Goal: Task Accomplishment & Management: Manage account settings

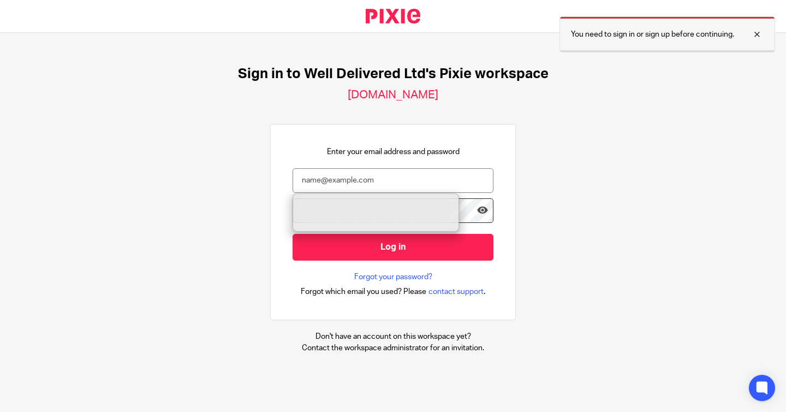
click at [760, 32] on div at bounding box center [748, 34] width 29 height 13
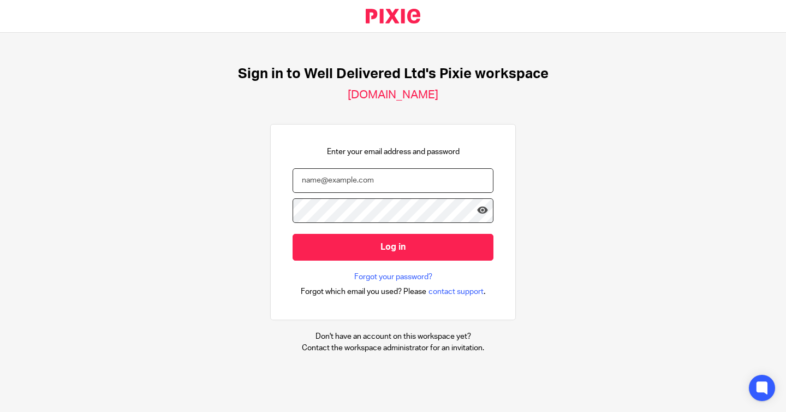
click at [378, 178] on input "email" at bounding box center [393, 180] width 201 height 25
type input "[PERSON_NAME][EMAIL_ADDRESS][PERSON_NAME][DOMAIN_NAME]"
click at [293, 234] on input "Log in" at bounding box center [393, 247] width 201 height 27
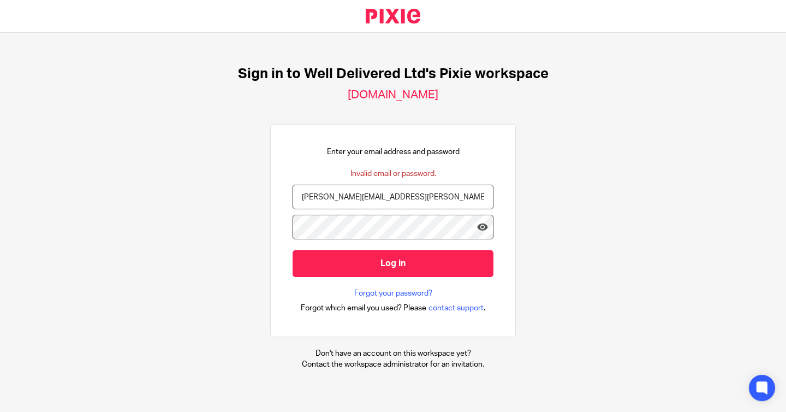
click at [276, 294] on div "Enter your email address and password Invalid email or password. [PERSON_NAME][…" at bounding box center [393, 230] width 246 height 213
click at [378, 295] on link "Forgot your password?" at bounding box center [393, 293] width 78 height 11
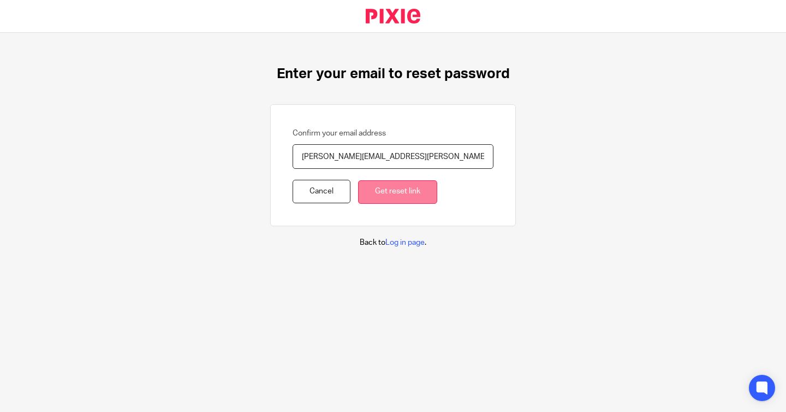
type input "[PERSON_NAME][EMAIL_ADDRESS][PERSON_NAME][DOMAIN_NAME]"
click at [396, 188] on input "Get reset link" at bounding box center [397, 191] width 79 height 23
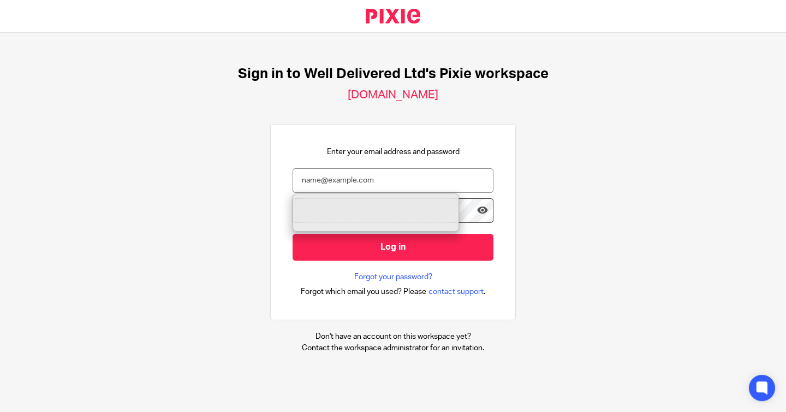
click at [656, 253] on div "Sign in to Well Delivered Ltd's Pixie workspace well-delivered-ltd.usepixie.net…" at bounding box center [393, 209] width 786 height 353
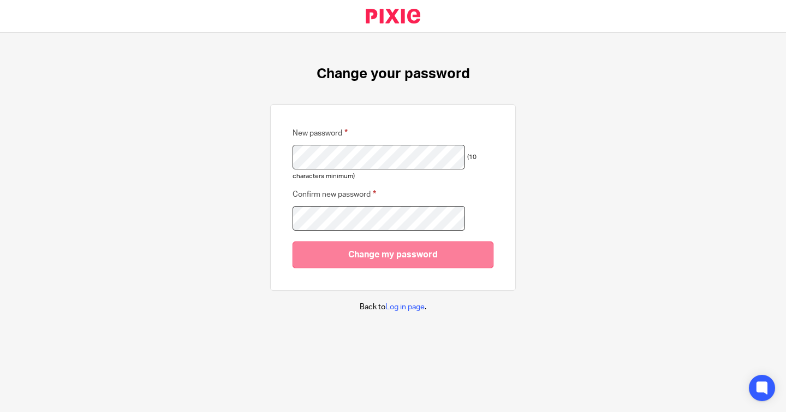
click at [346, 254] on input "Change my password" at bounding box center [393, 254] width 201 height 27
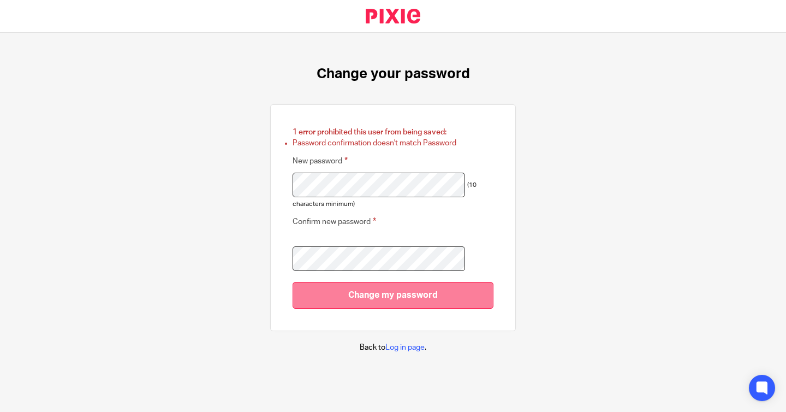
click at [357, 296] on input "Change my password" at bounding box center [393, 295] width 201 height 27
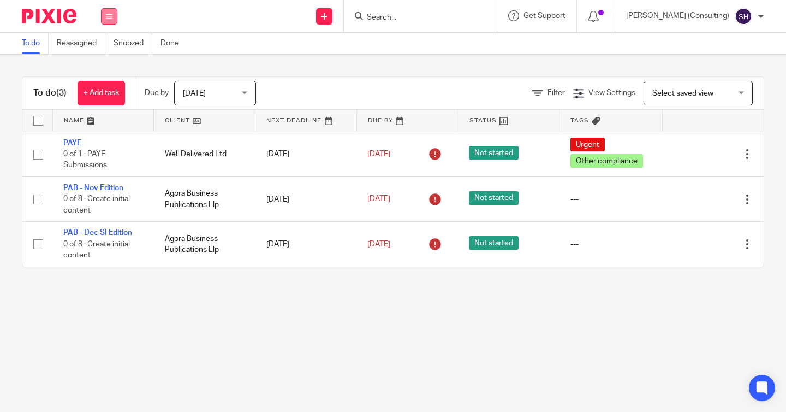
click at [110, 14] on icon at bounding box center [109, 16] width 7 height 7
click at [103, 95] on link "Team" at bounding box center [103, 99] width 18 height 8
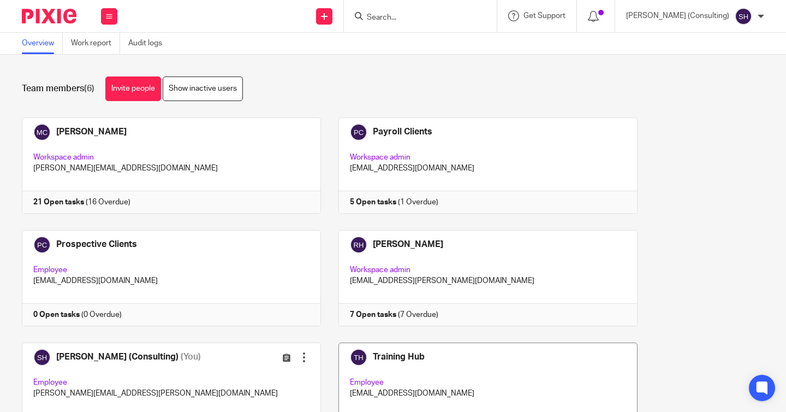
click at [450, 360] on link at bounding box center [479, 390] width 317 height 96
